Goal: Find specific fact: Find specific page/section

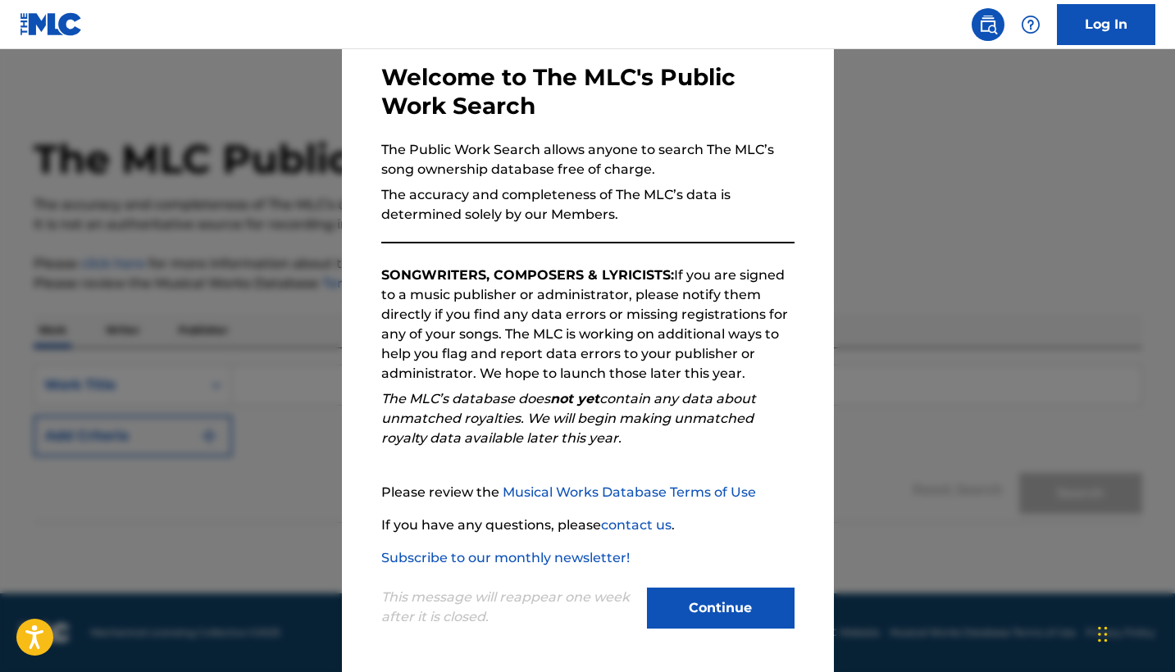
scroll to position [78, 0]
click at [717, 593] on button "Continue" at bounding box center [721, 608] width 148 height 41
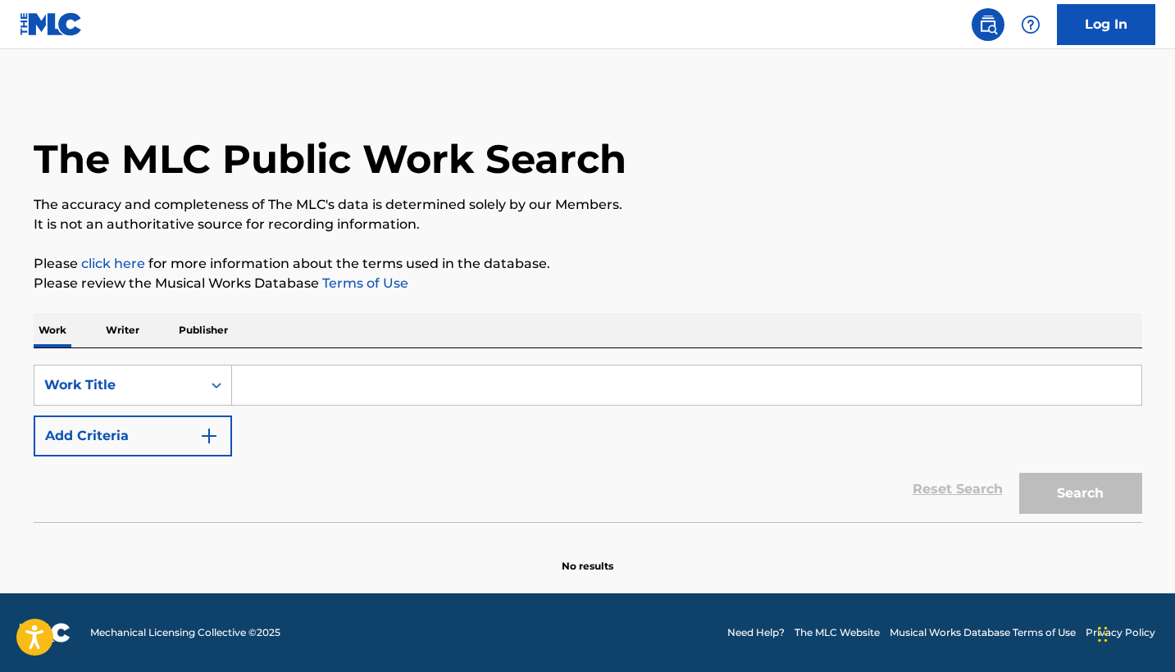
click at [381, 392] on input "Search Form" at bounding box center [686, 385] width 909 height 39
click at [57, 397] on div "Work Title" at bounding box center [117, 385] width 167 height 31
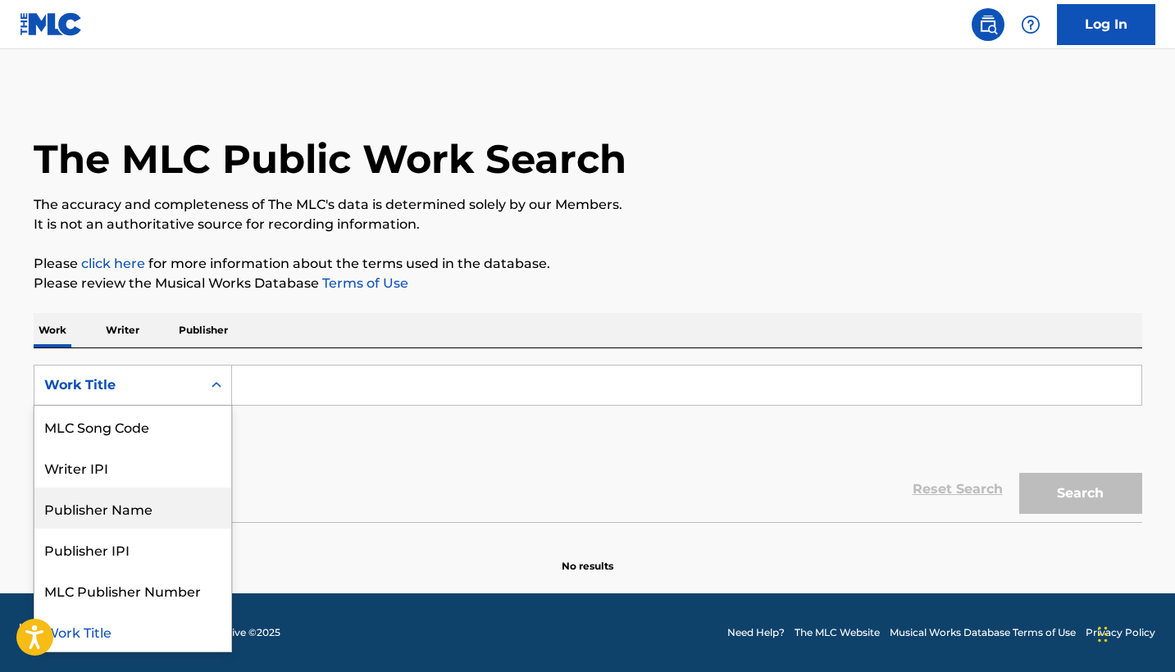
scroll to position [0, 0]
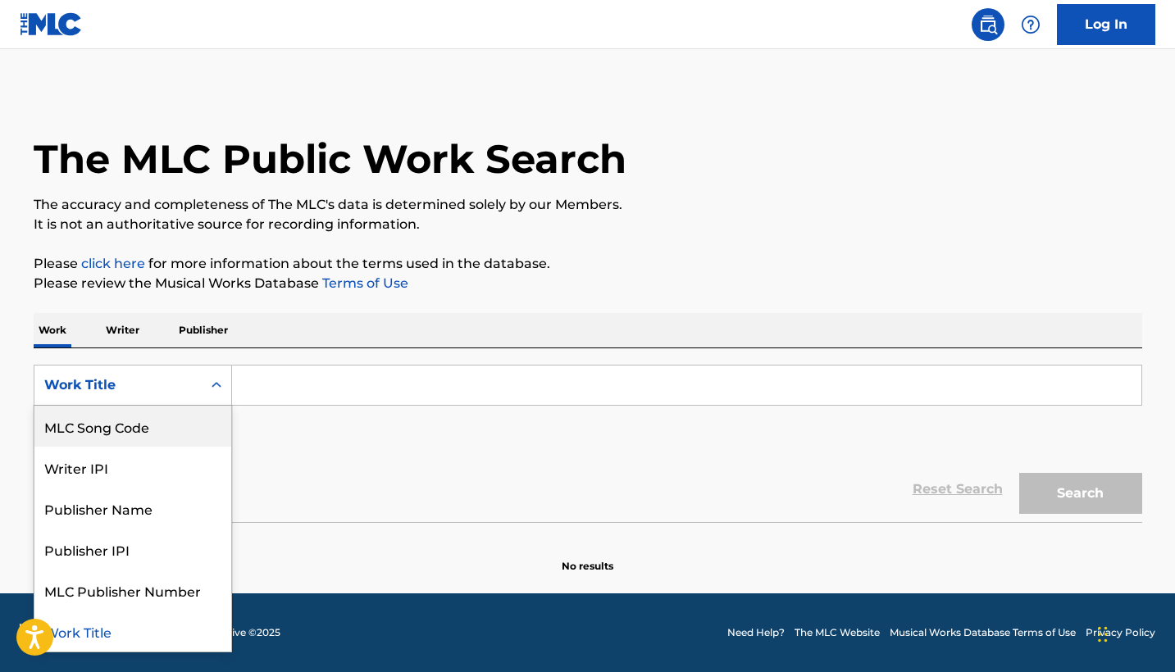
click at [204, 398] on div "Search Form" at bounding box center [217, 386] width 30 height 30
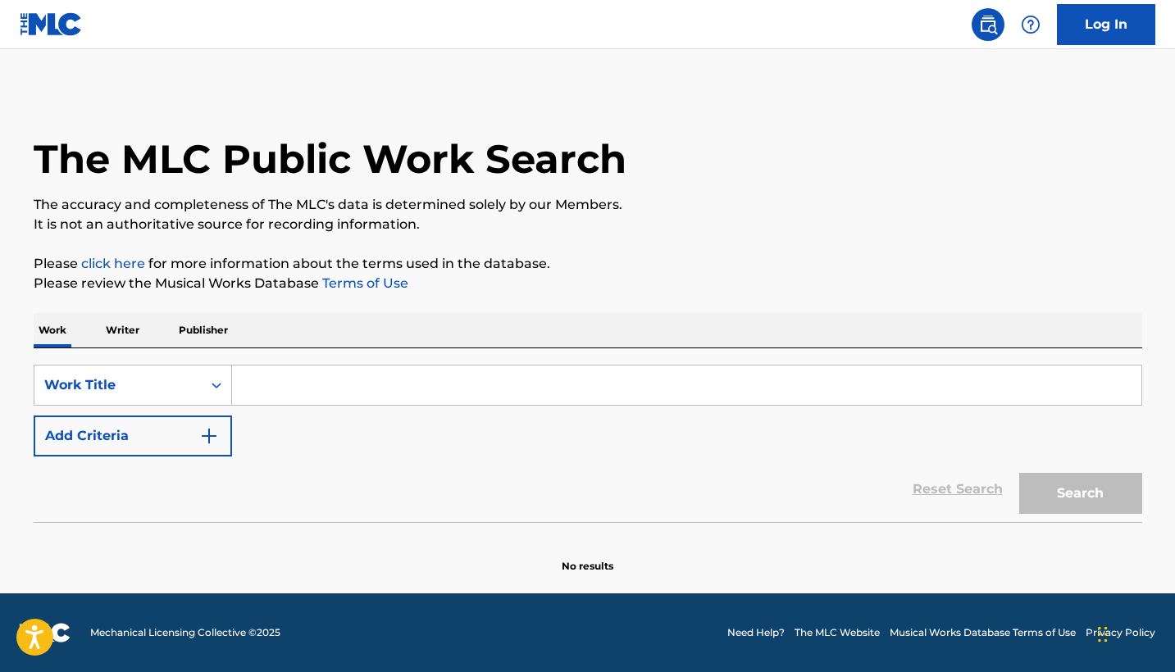
click at [137, 339] on p "Writer" at bounding box center [122, 330] width 43 height 34
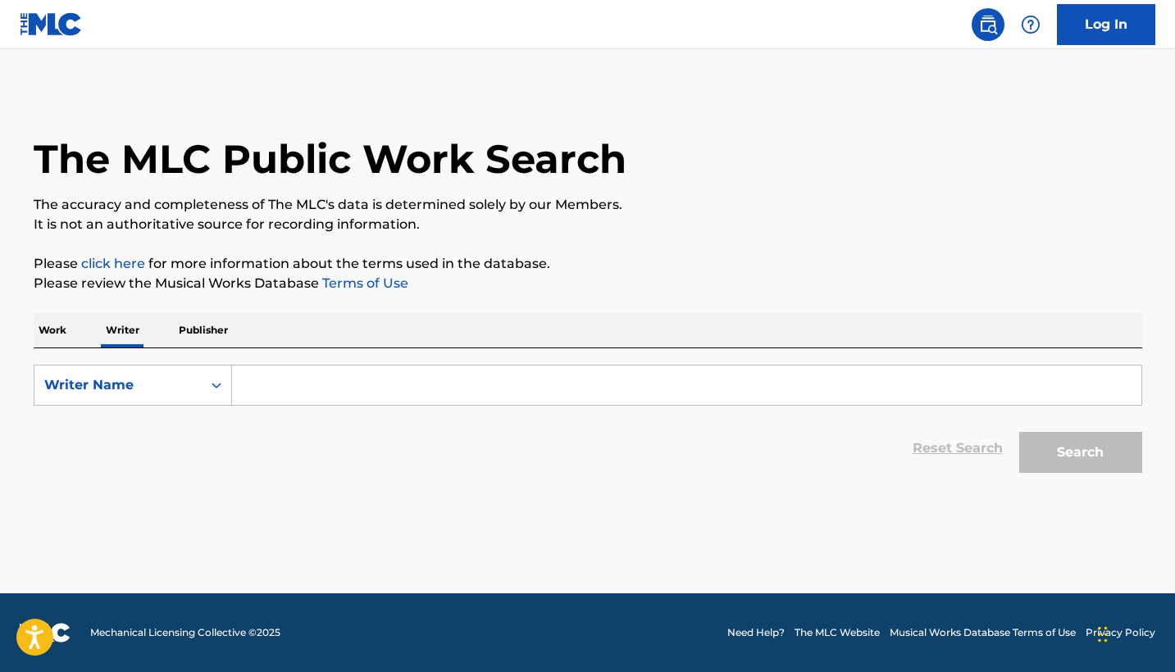
click at [288, 373] on input "Search Form" at bounding box center [686, 385] width 909 height 39
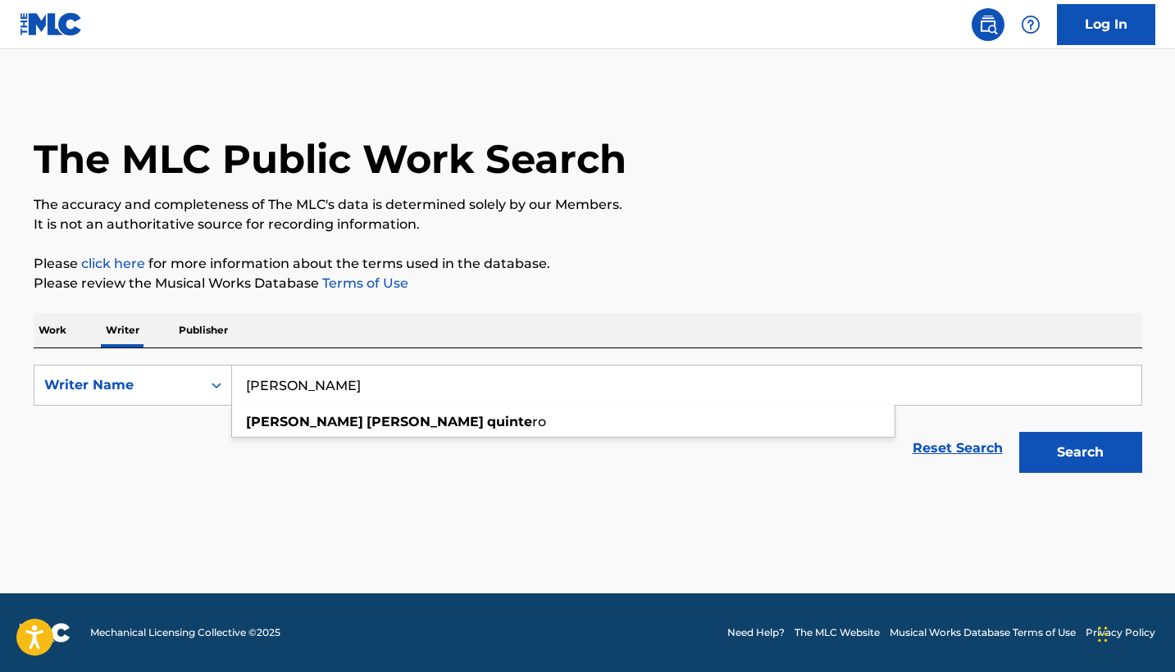
type input "[PERSON_NAME]"
click at [1080, 453] on button "Search" at bounding box center [1080, 452] width 123 height 41
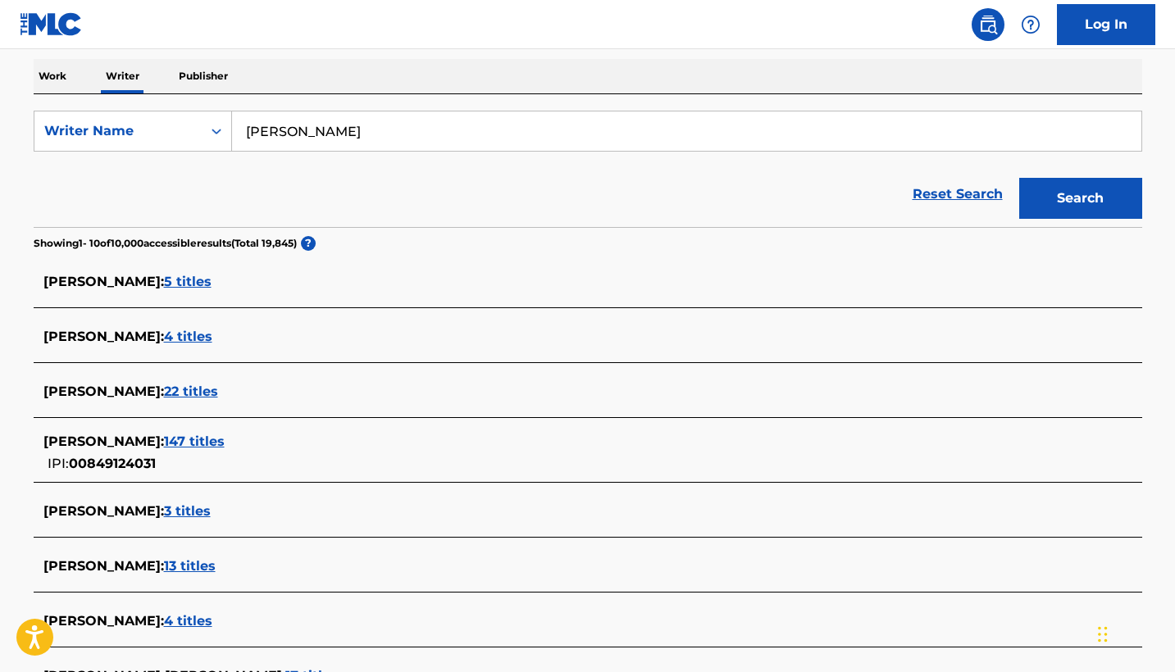
scroll to position [255, 0]
click at [225, 435] on span "147 titles" at bounding box center [194, 441] width 61 height 16
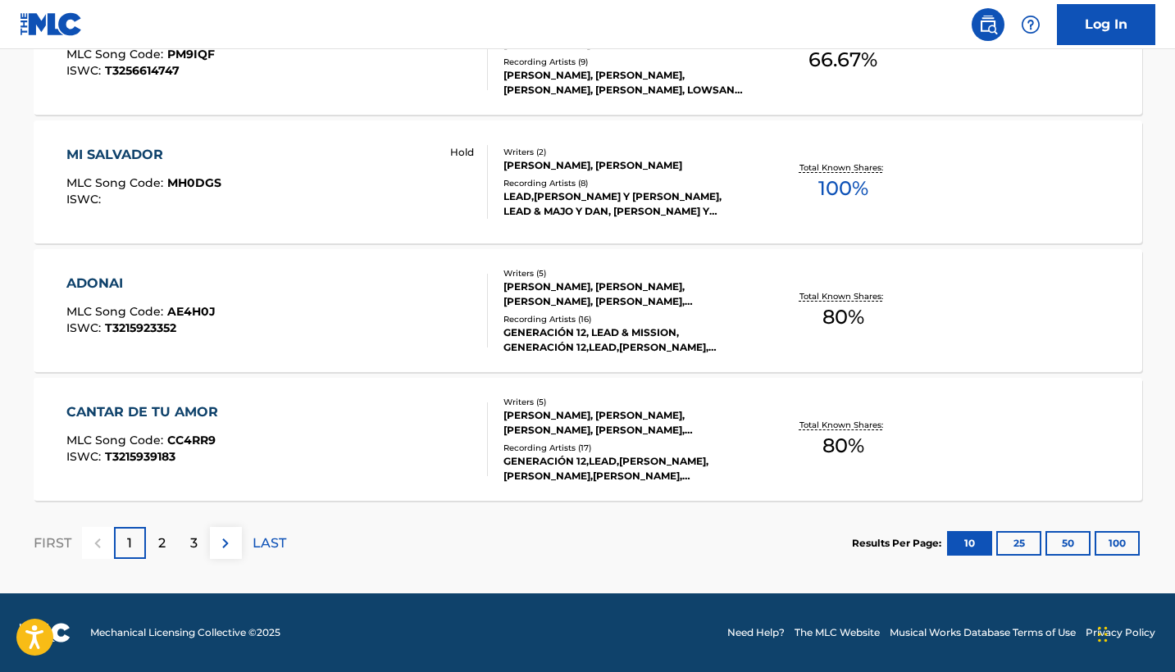
scroll to position [1335, 0]
click at [206, 421] on div "CANTAR DE TU AMOR" at bounding box center [146, 413] width 160 height 20
